Goal: Information Seeking & Learning: Learn about a topic

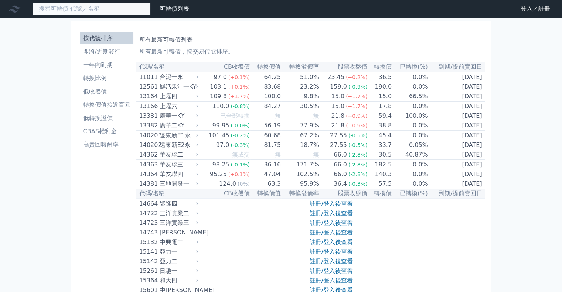
click at [79, 10] on input at bounding box center [92, 9] width 118 height 13
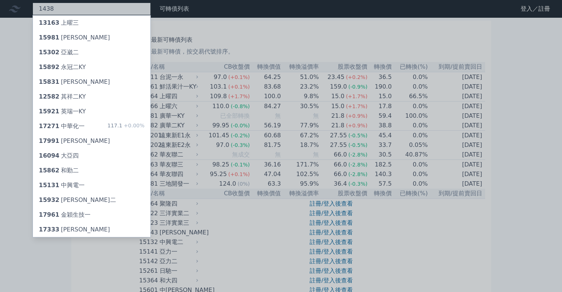
type input "1438"
click at [20, 112] on div at bounding box center [281, 146] width 562 height 292
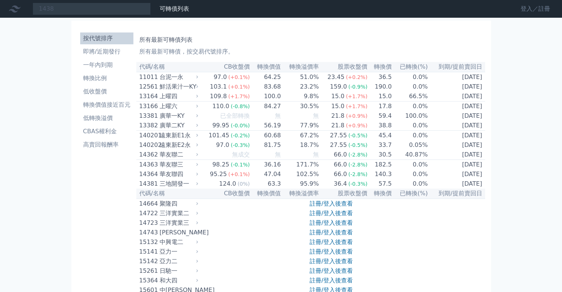
click at [527, 10] on link "登入／註冊" at bounding box center [535, 9] width 41 height 12
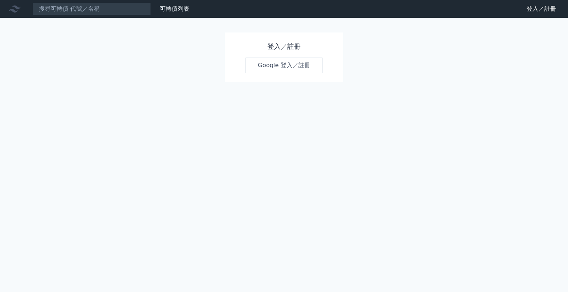
click at [282, 64] on link "Google 登入／註冊" at bounding box center [283, 66] width 77 height 16
click at [273, 66] on link "Google 登入／註冊" at bounding box center [283, 66] width 77 height 16
click at [528, 6] on link "登入／註冊" at bounding box center [541, 9] width 41 height 12
click at [163, 9] on link "可轉債列表" at bounding box center [175, 8] width 30 height 7
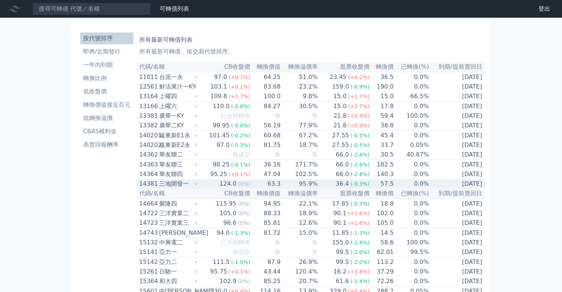
click at [193, 189] on div "三地開發一" at bounding box center [177, 184] width 36 height 9
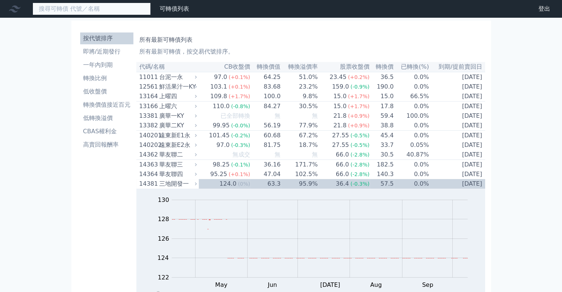
click at [99, 8] on input at bounding box center [92, 9] width 118 height 13
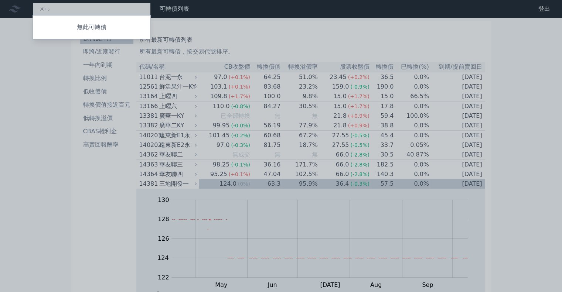
type input "ㄨ"
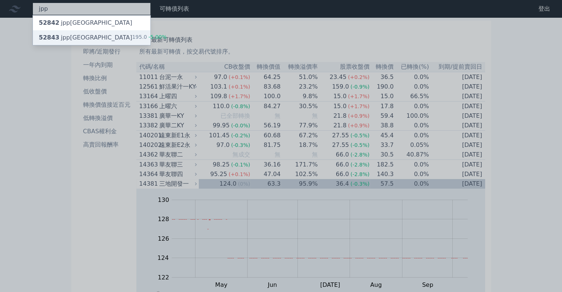
type input "jpp"
click at [83, 36] on div "52843 jpp三KY 195.0 -5.00%" at bounding box center [92, 37] width 118 height 15
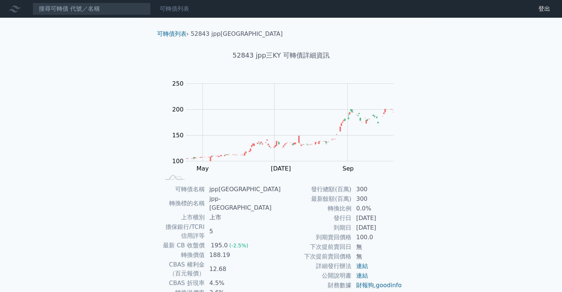
click at [177, 11] on link "可轉債列表" at bounding box center [175, 8] width 30 height 7
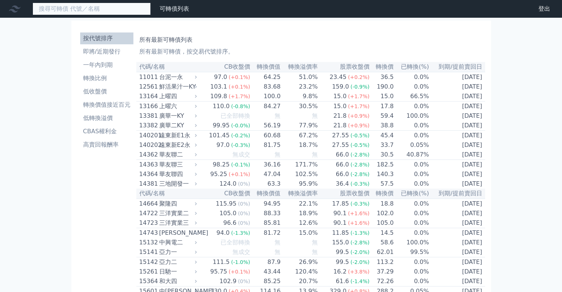
click at [98, 8] on input at bounding box center [92, 9] width 118 height 13
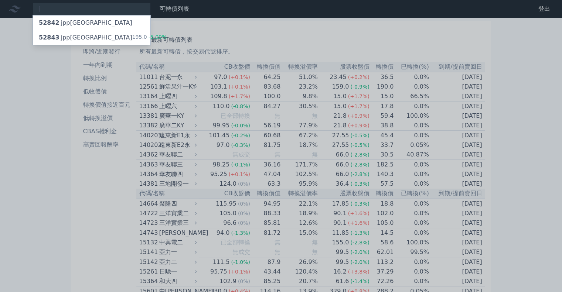
click at [43, 97] on div at bounding box center [281, 146] width 562 height 292
click at [70, 11] on div "j 52842 jpp二KY 52843 jpp三KY 195.0 -5.00%" at bounding box center [92, 9] width 118 height 13
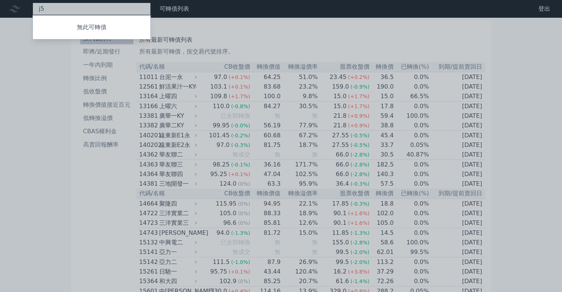
type input "j"
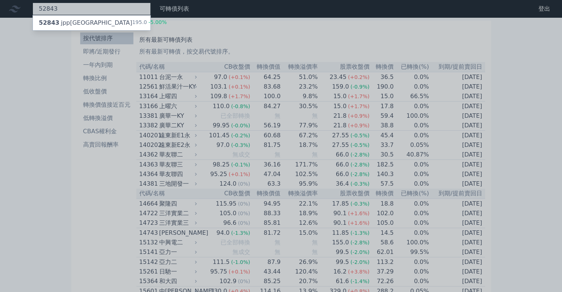
type input "52843"
click at [25, 123] on div at bounding box center [281, 146] width 562 height 292
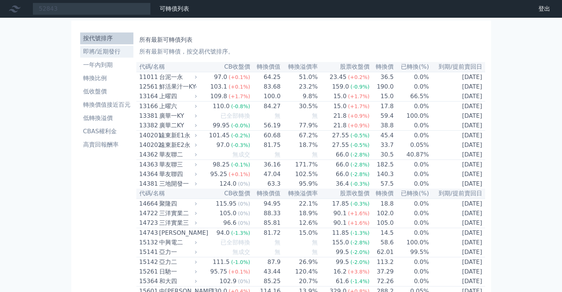
click at [97, 54] on li "即將/近期發行" at bounding box center [106, 51] width 53 height 9
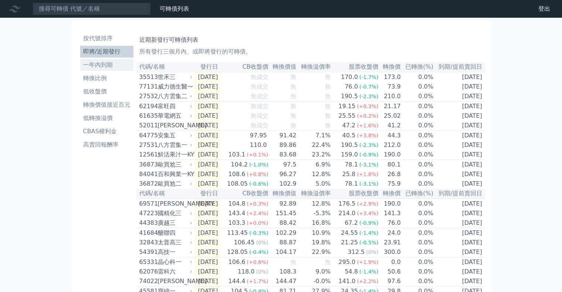
click at [105, 64] on li "一年內到期" at bounding box center [106, 65] width 53 height 9
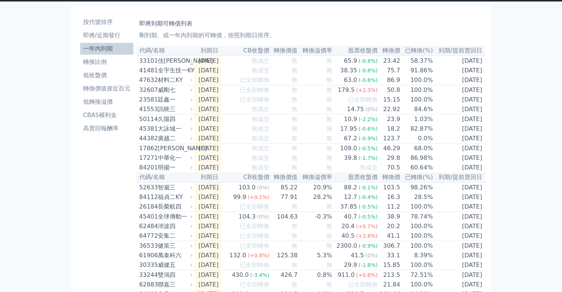
scroll to position [13, 0]
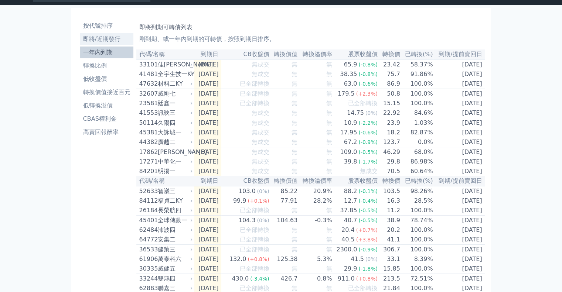
click at [92, 40] on li "即將/近期發行" at bounding box center [106, 39] width 53 height 9
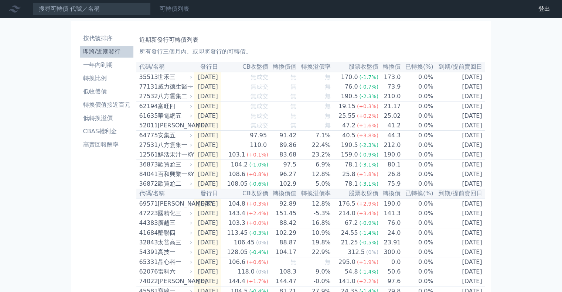
click at [172, 6] on link "可轉債列表" at bounding box center [175, 8] width 30 height 7
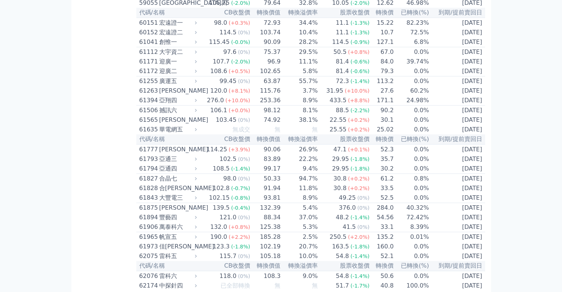
scroll to position [2588, 0]
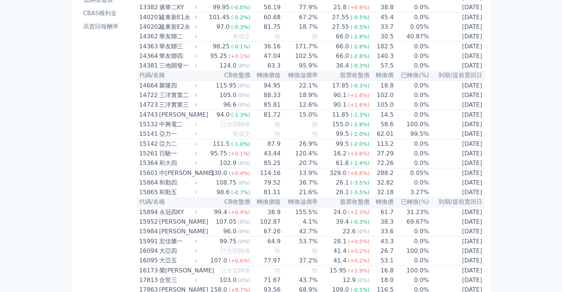
scroll to position [0, 0]
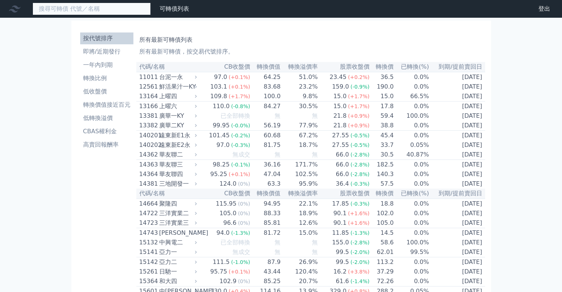
click at [121, 7] on input at bounding box center [92, 9] width 118 height 13
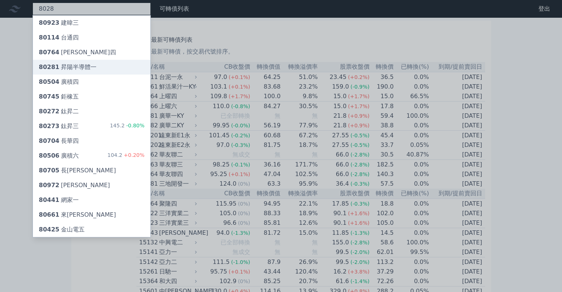
type input "8028"
click at [78, 68] on div "80281 昇陽半導體一" at bounding box center [68, 67] width 58 height 9
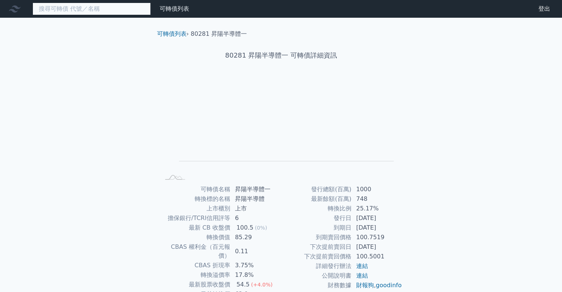
click at [101, 9] on input at bounding box center [92, 9] width 118 height 13
click at [101, 10] on input at bounding box center [92, 9] width 118 height 13
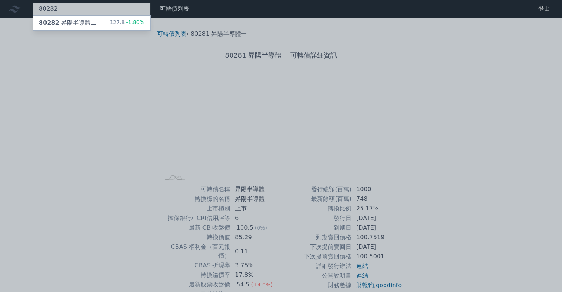
type input "80282"
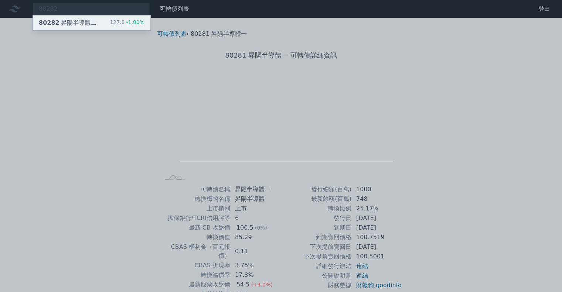
click at [110, 24] on div "80282 昇陽半導體二 127.8 -1.80%" at bounding box center [92, 23] width 118 height 15
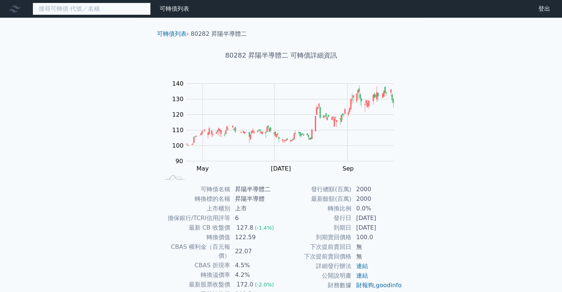
click at [74, 10] on input at bounding box center [92, 9] width 118 height 13
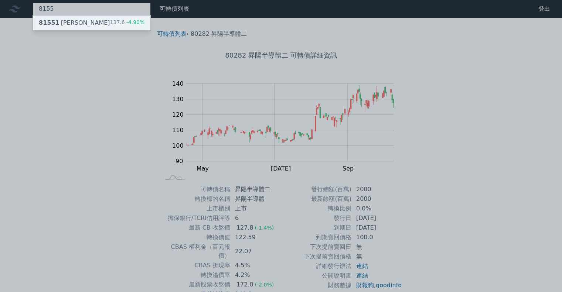
type input "8155"
click at [64, 21] on div "81551 [PERSON_NAME]" at bounding box center [74, 22] width 71 height 9
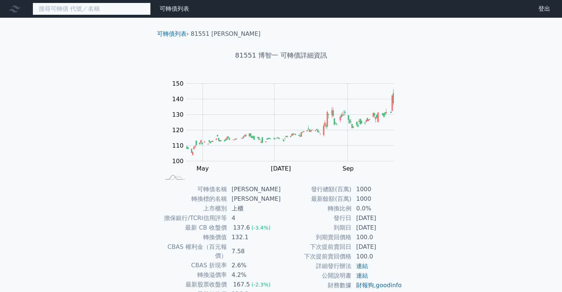
click at [81, 10] on input at bounding box center [92, 9] width 118 height 13
type input "達"
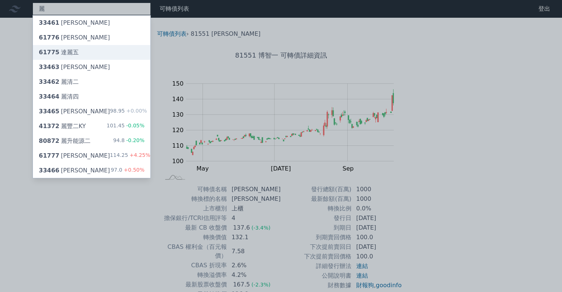
type input "麗"
click at [49, 53] on span "61775" at bounding box center [49, 52] width 21 height 7
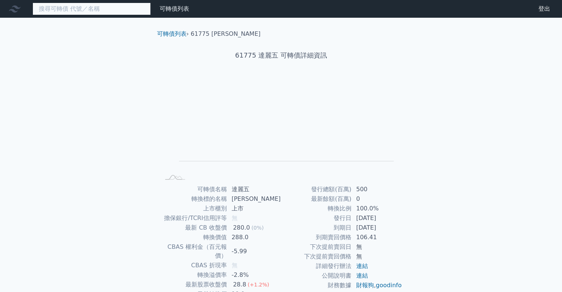
click at [74, 5] on input at bounding box center [92, 9] width 118 height 13
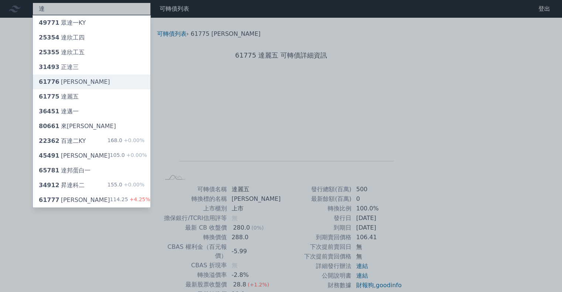
type input "達"
click at [60, 83] on div "61776 [PERSON_NAME]" at bounding box center [74, 82] width 71 height 9
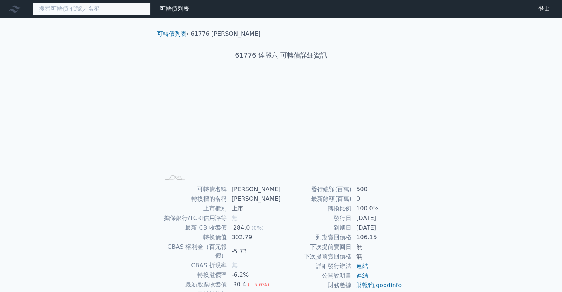
click at [76, 8] on input at bounding box center [92, 9] width 118 height 13
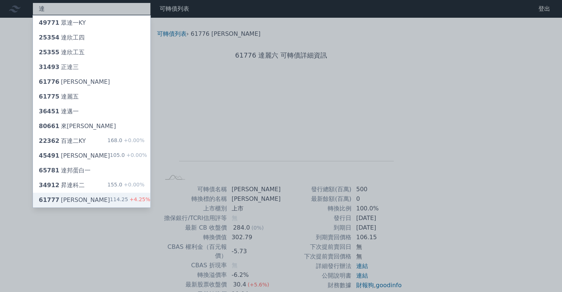
type input "達"
click at [61, 202] on div "61777 [PERSON_NAME]" at bounding box center [74, 200] width 71 height 9
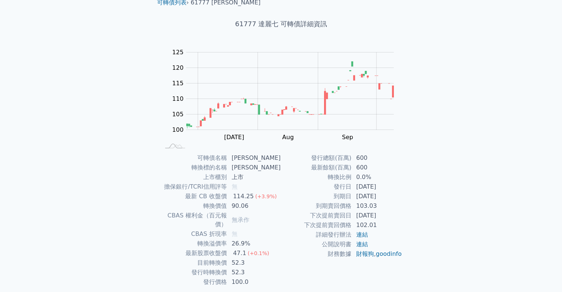
scroll to position [37, 0]
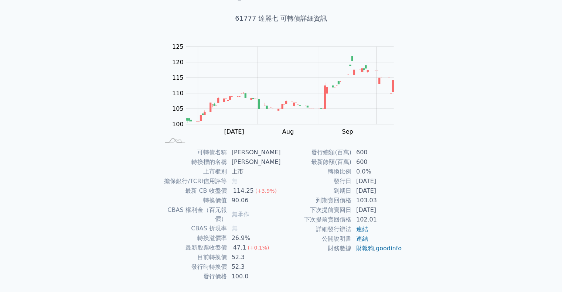
click at [518, 85] on div "可轉債列表 財務數據 可轉債列表 財務數據 登出 登出 可轉債列表 › 61777 達麗七 61777 達麗七 可轉債詳細資訊 Zoom Out 100 90…" at bounding box center [281, 138] width 562 height 351
